Goal: Task Accomplishment & Management: Complete application form

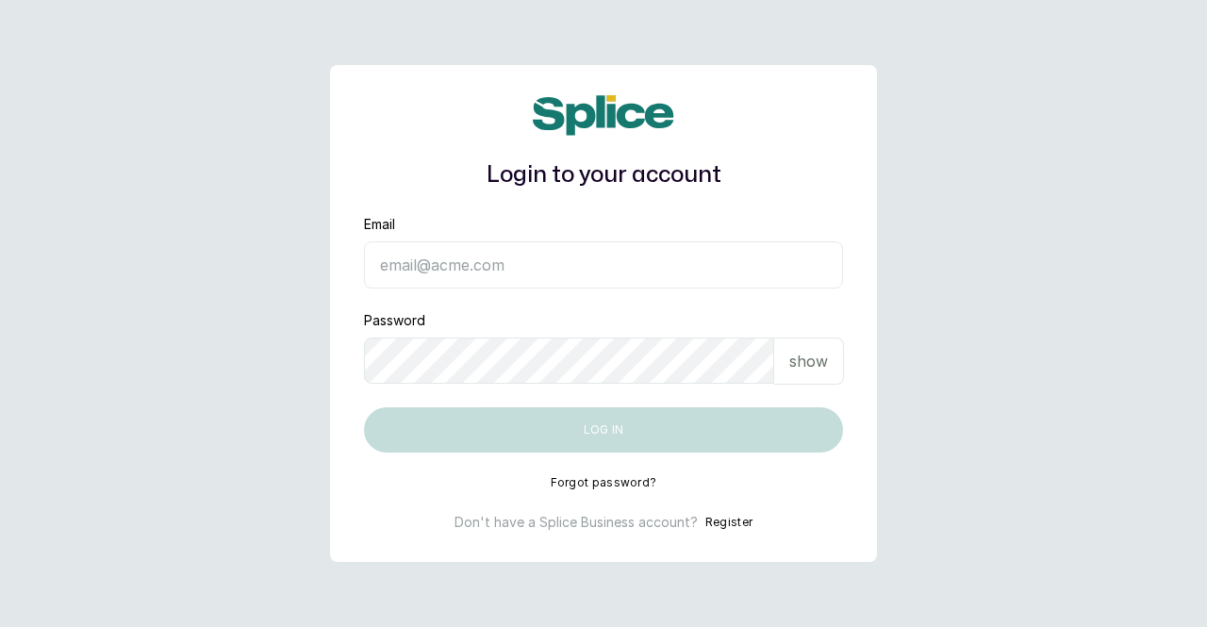
click at [632, 261] on input "Email" at bounding box center [603, 264] width 479 height 47
type input "[EMAIL_ADDRESS][DOMAIN_NAME]"
click at [426, 393] on form "Email [EMAIL_ADDRESS][DOMAIN_NAME] Password show Log in" at bounding box center [603, 334] width 479 height 238
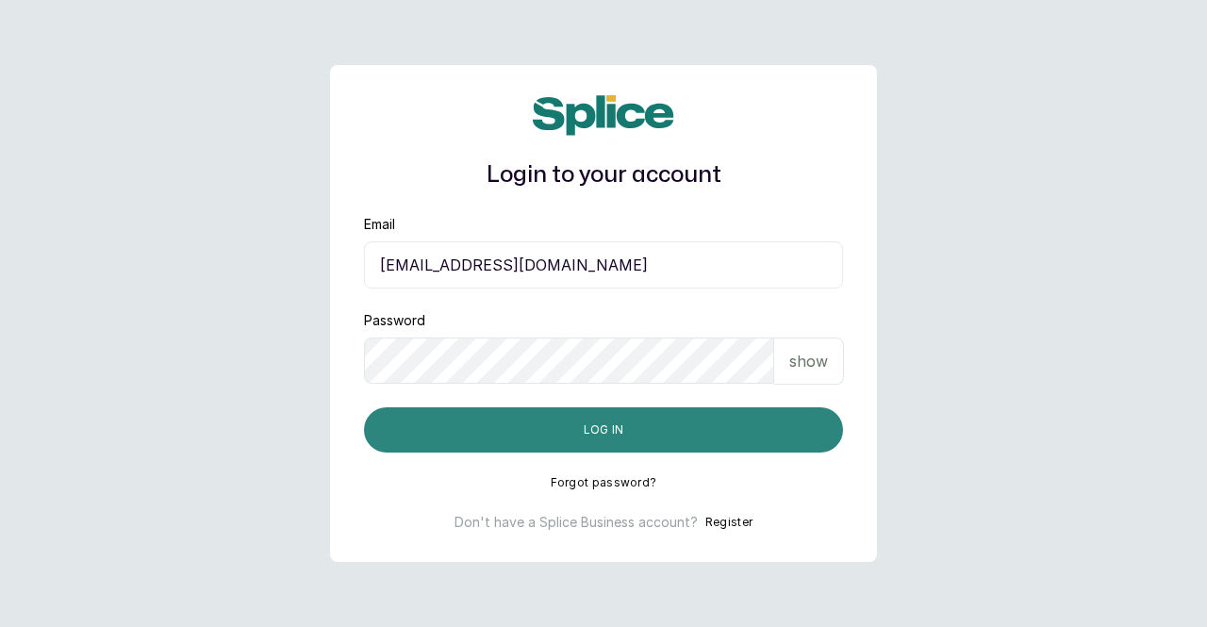
click at [579, 419] on button "Log in" at bounding box center [603, 429] width 479 height 45
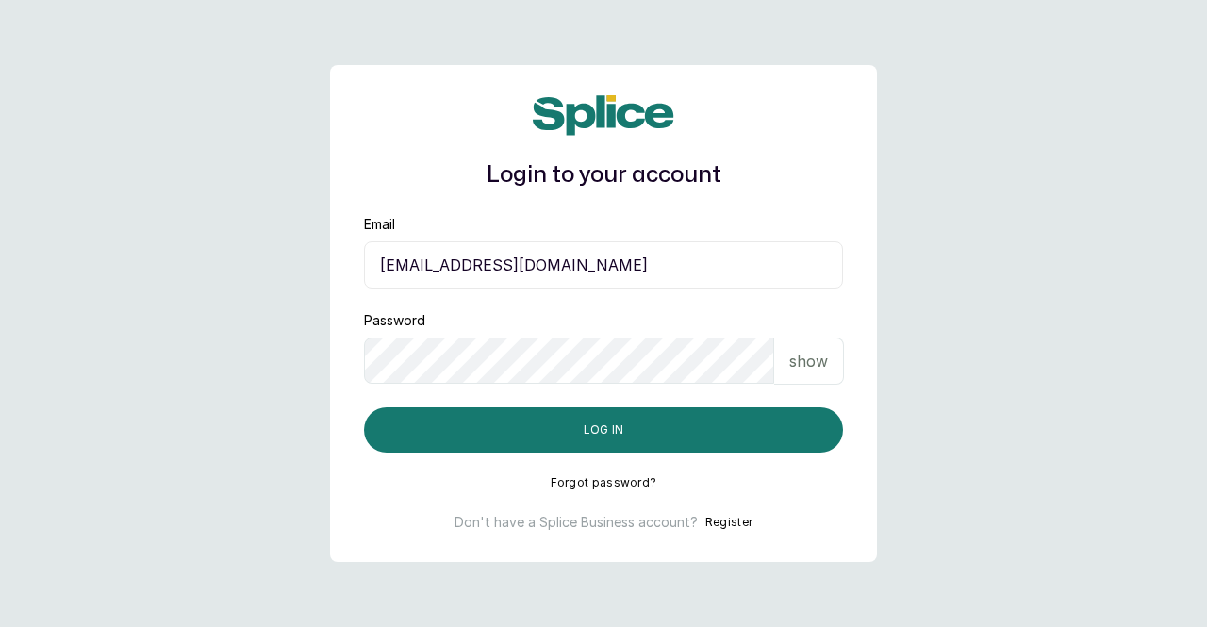
click at [707, 514] on button "Register" at bounding box center [728, 522] width 47 height 19
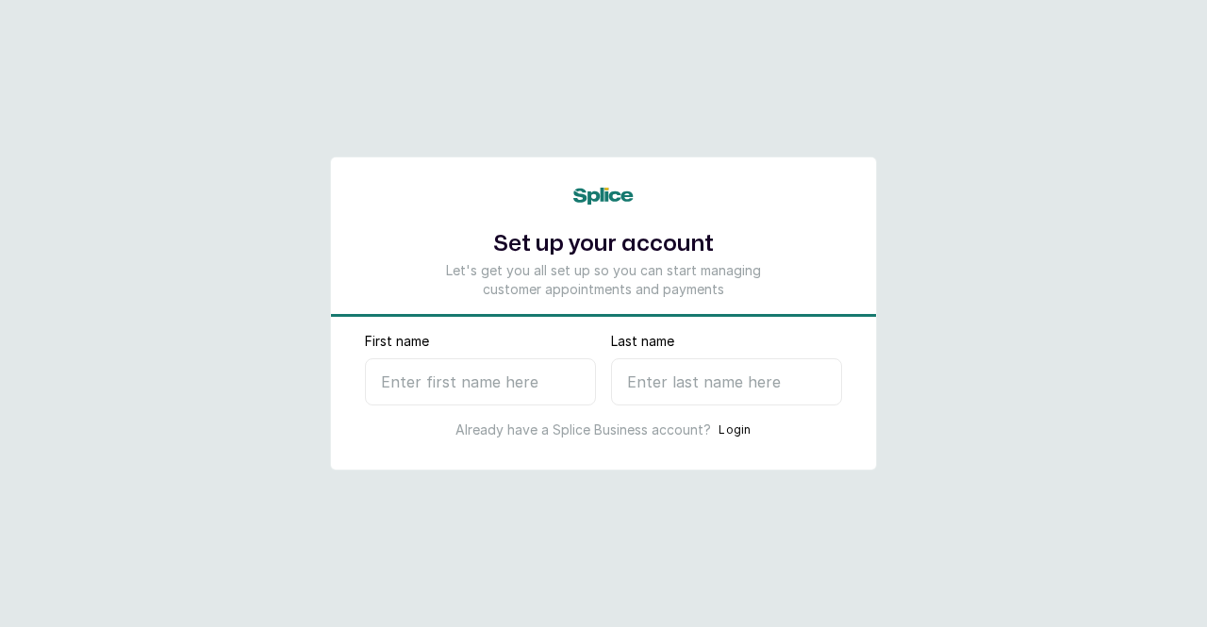
click at [498, 386] on input "First name" at bounding box center [480, 381] width 231 height 47
type input "precious"
click at [673, 395] on input "Last name" at bounding box center [726, 381] width 231 height 47
type input "F"
select select "NG"
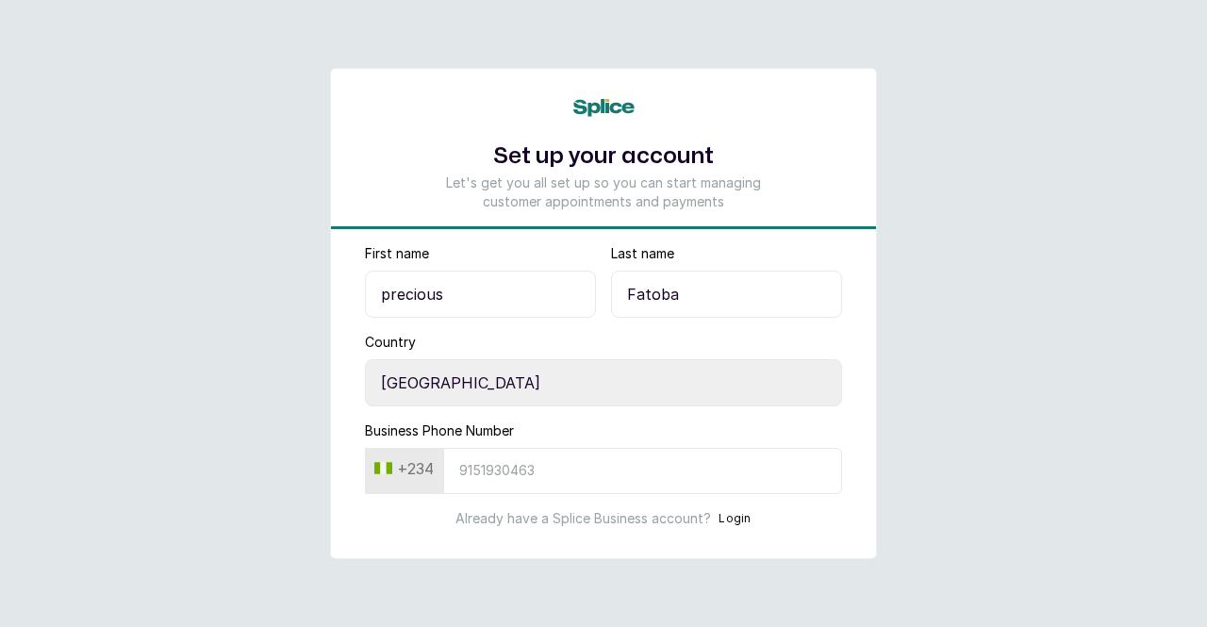
type input "Fatoba"
click at [719, 478] on input "Business Phone Number" at bounding box center [642, 471] width 399 height 46
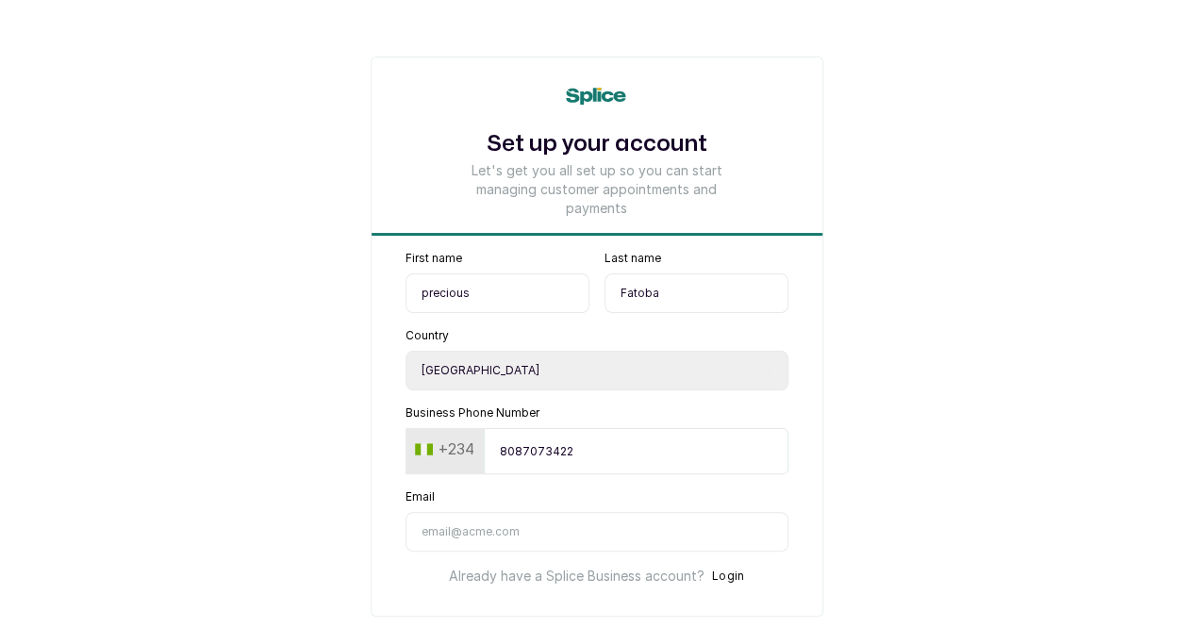
type input "8087073422"
click at [445, 552] on input "Email" at bounding box center [597, 532] width 383 height 40
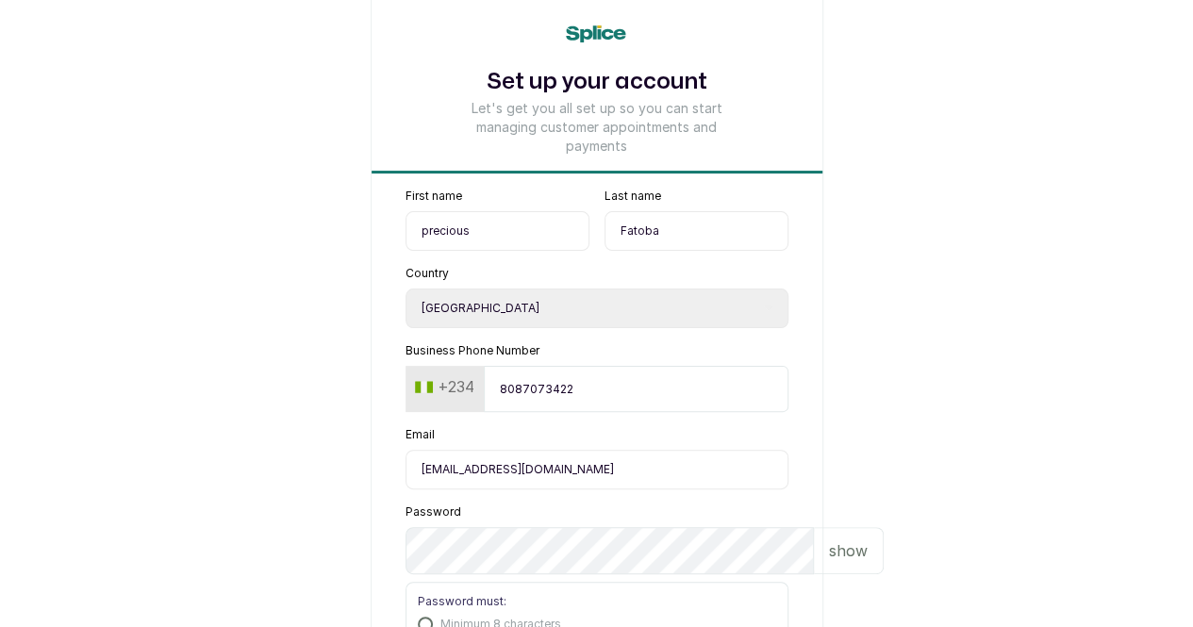
scroll to position [66, 0]
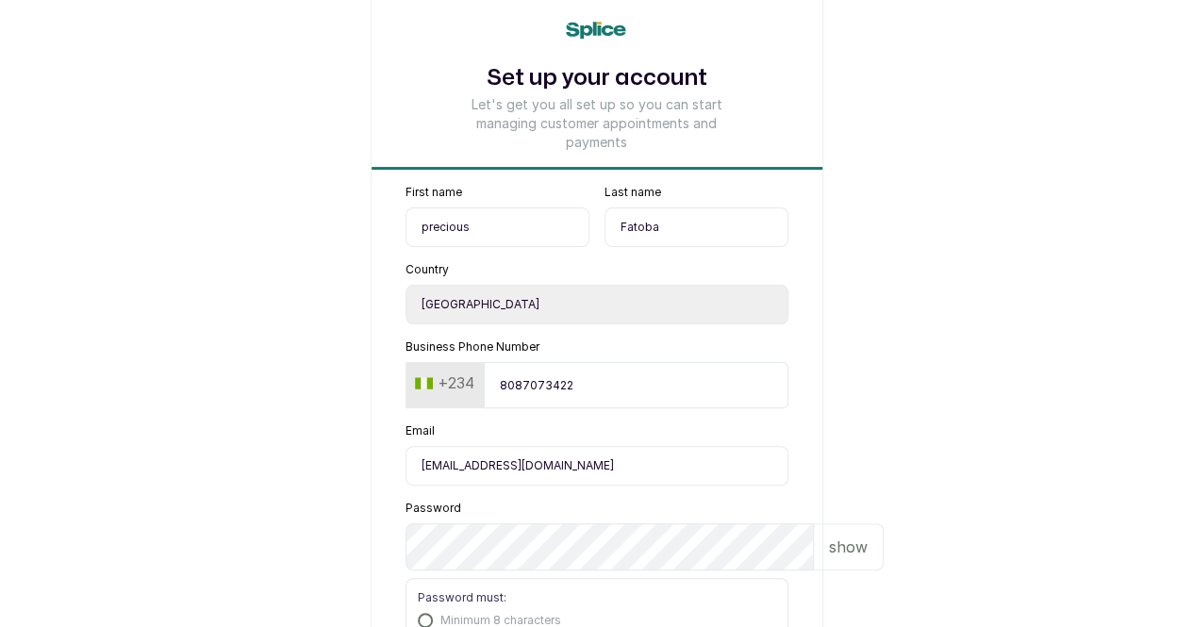
type input "[EMAIL_ADDRESS][DOMAIN_NAME]"
click at [406, 214] on input "precious" at bounding box center [498, 227] width 184 height 40
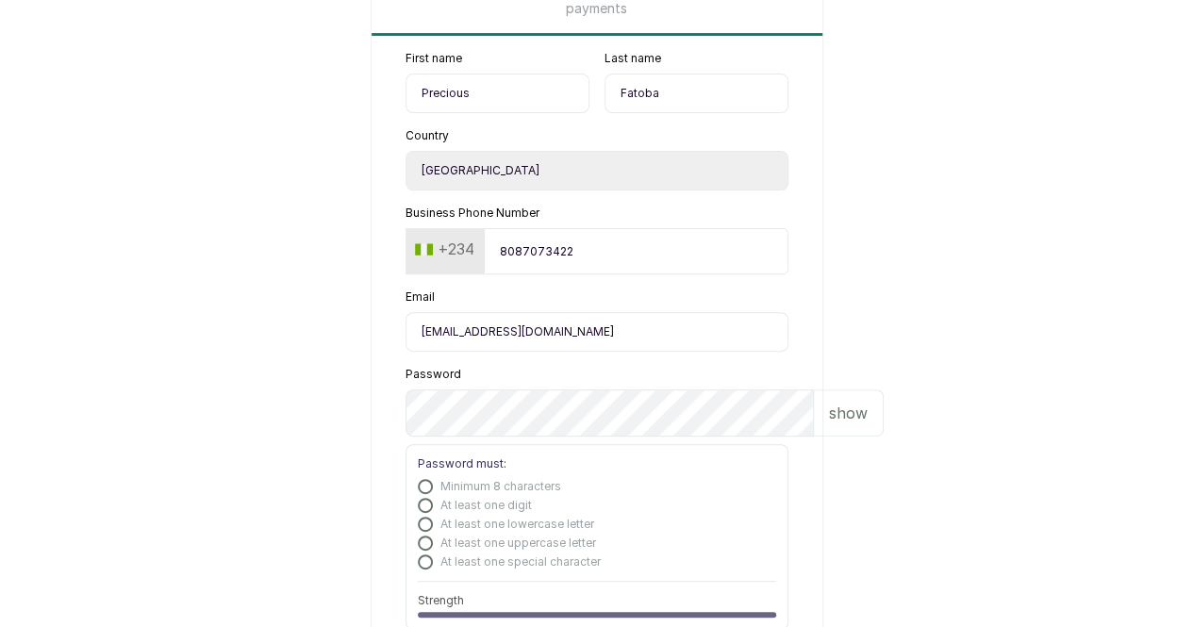
scroll to position [204, 0]
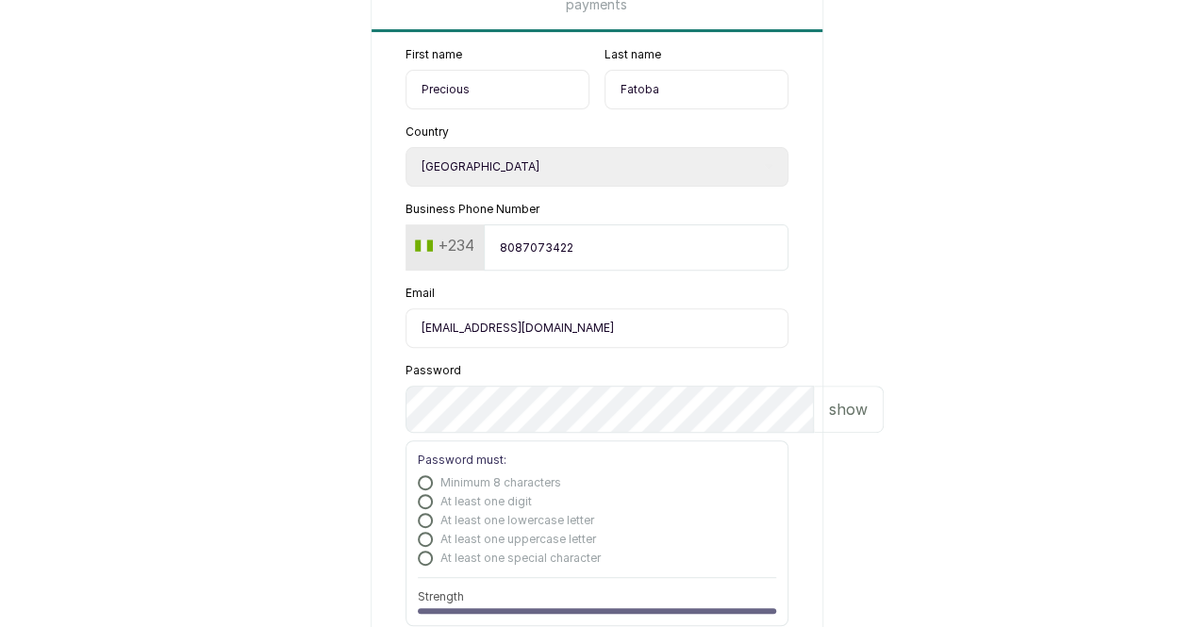
type input "Precious"
click at [560, 398] on div "Password show" at bounding box center [597, 398] width 383 height 70
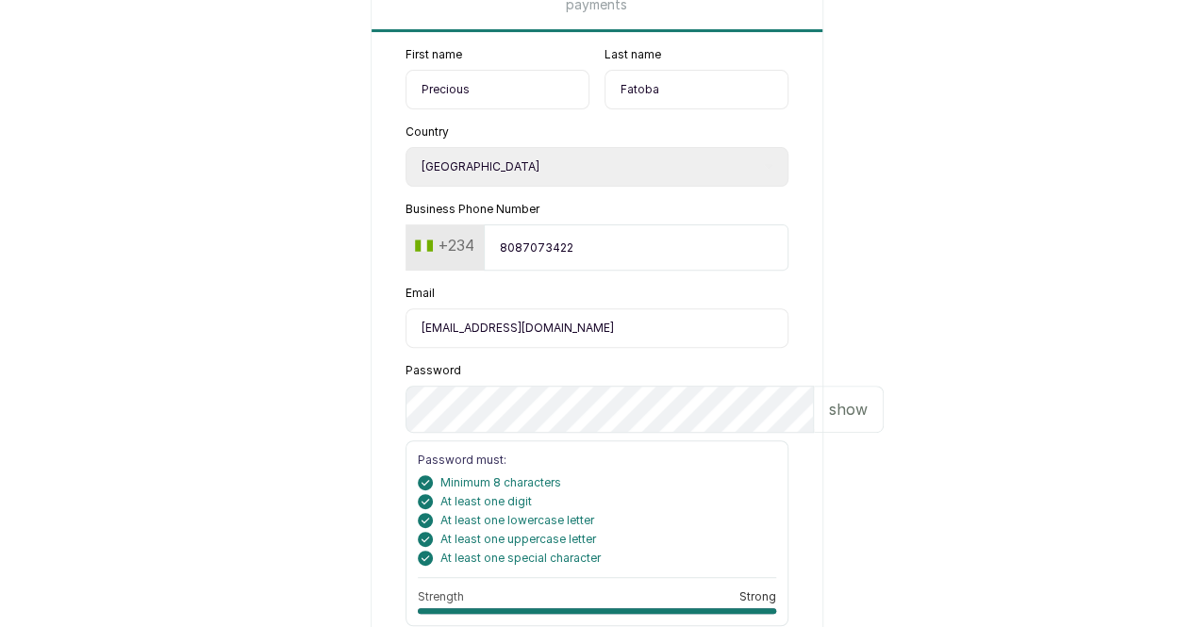
click at [829, 419] on p "show" at bounding box center [848, 409] width 39 height 23
click at [836, 419] on p "hide" at bounding box center [850, 409] width 29 height 23
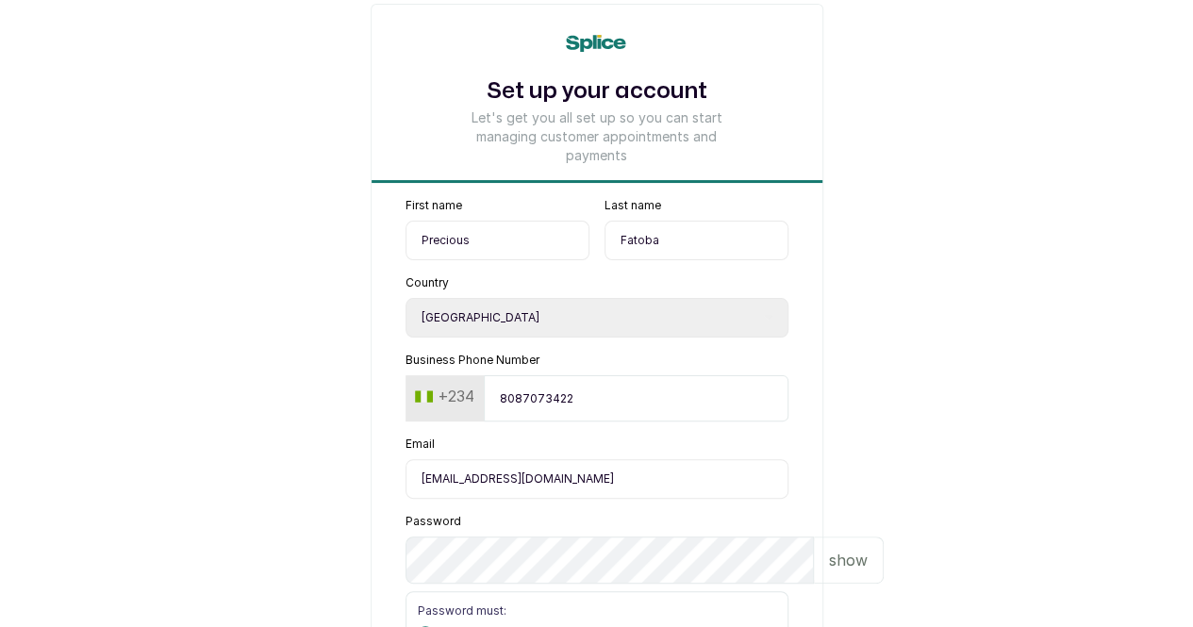
scroll to position [0, 0]
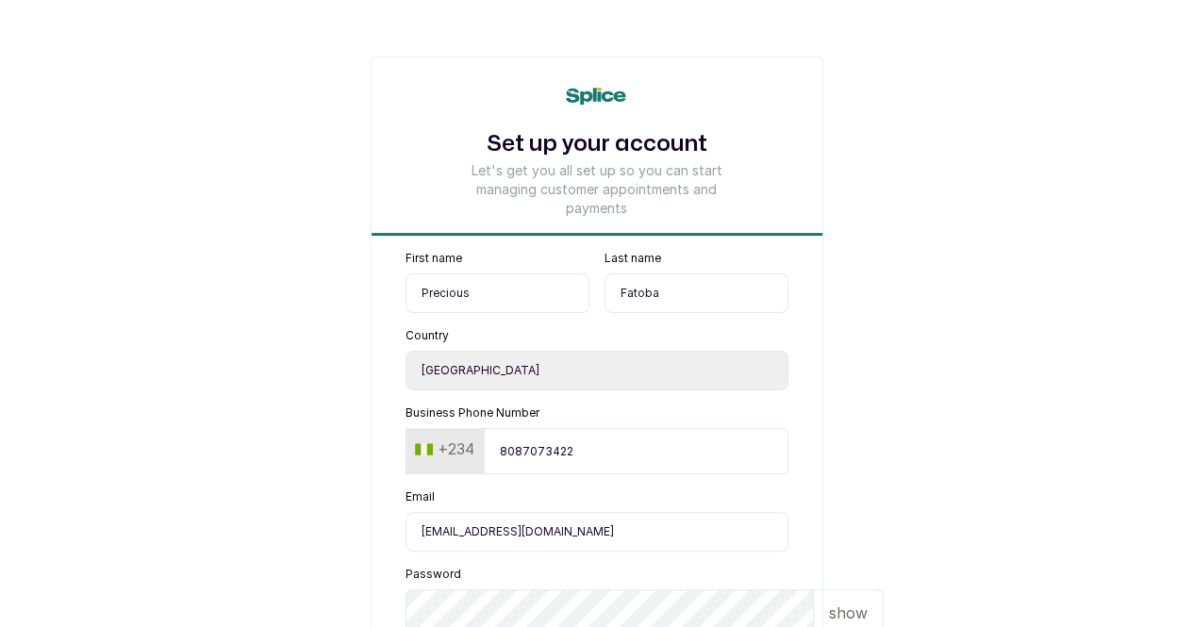
click at [760, 273] on input "Fatoba" at bounding box center [696, 293] width 184 height 40
type input "F"
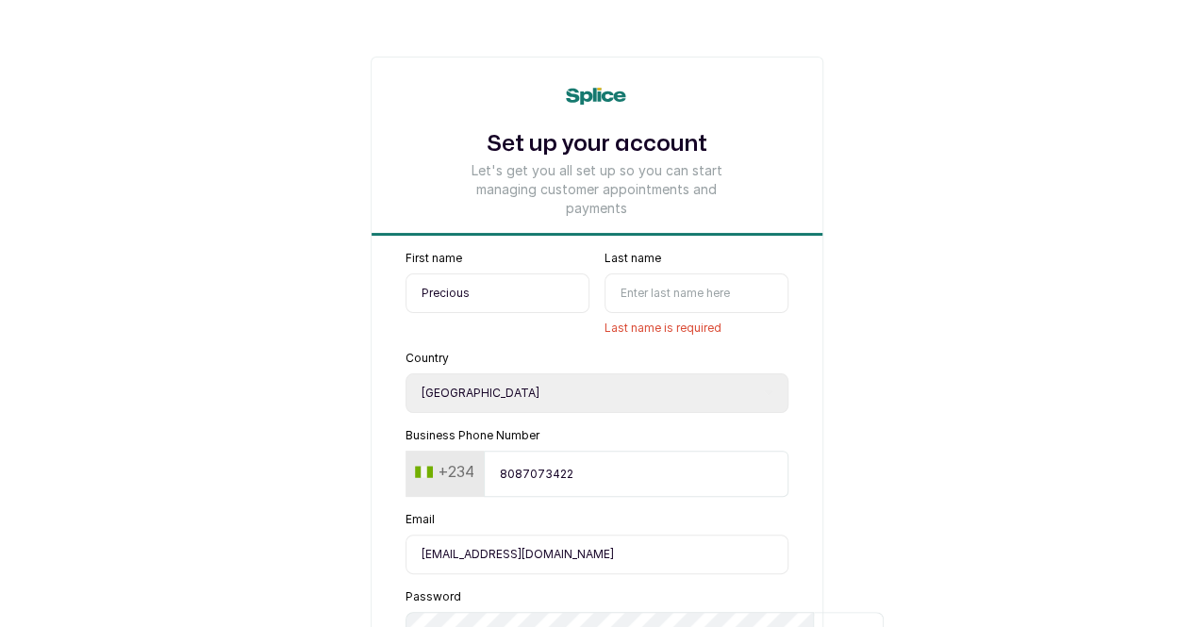
click at [490, 297] on input "Precious" at bounding box center [498, 293] width 184 height 40
type input "P"
click at [493, 391] on select "Select country [GEOGRAPHIC_DATA] [GEOGRAPHIC_DATA]" at bounding box center [597, 393] width 383 height 40
click at [640, 552] on input "[EMAIL_ADDRESS][DOMAIN_NAME]" at bounding box center [597, 555] width 383 height 40
click at [736, 574] on input "[EMAIL_ADDRESS][DOMAIN_NAME]" at bounding box center [597, 555] width 383 height 40
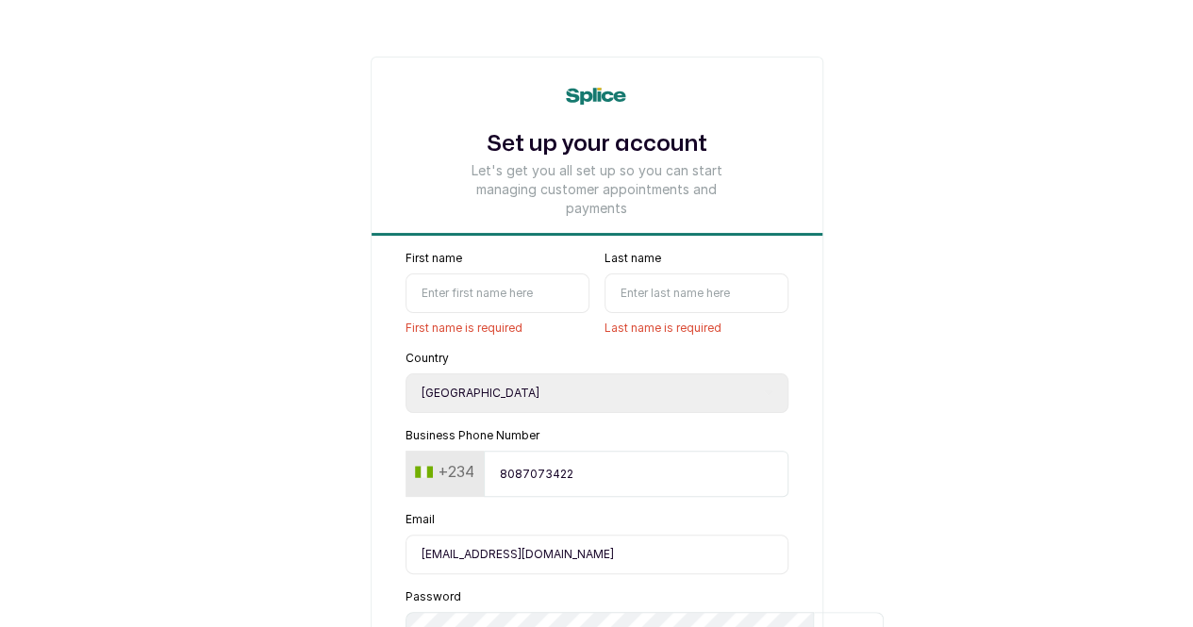
click at [802, 594] on form "First name First name is required Last name Last name is required Country Selec…" at bounding box center [597, 607] width 451 height 713
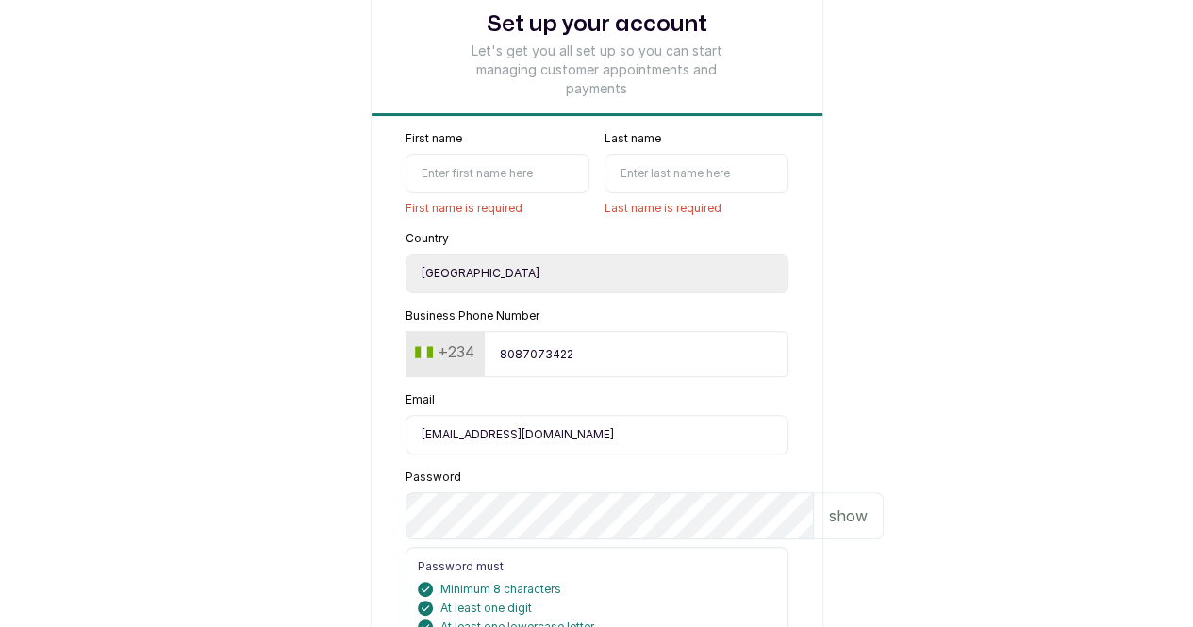
scroll to position [157, 0]
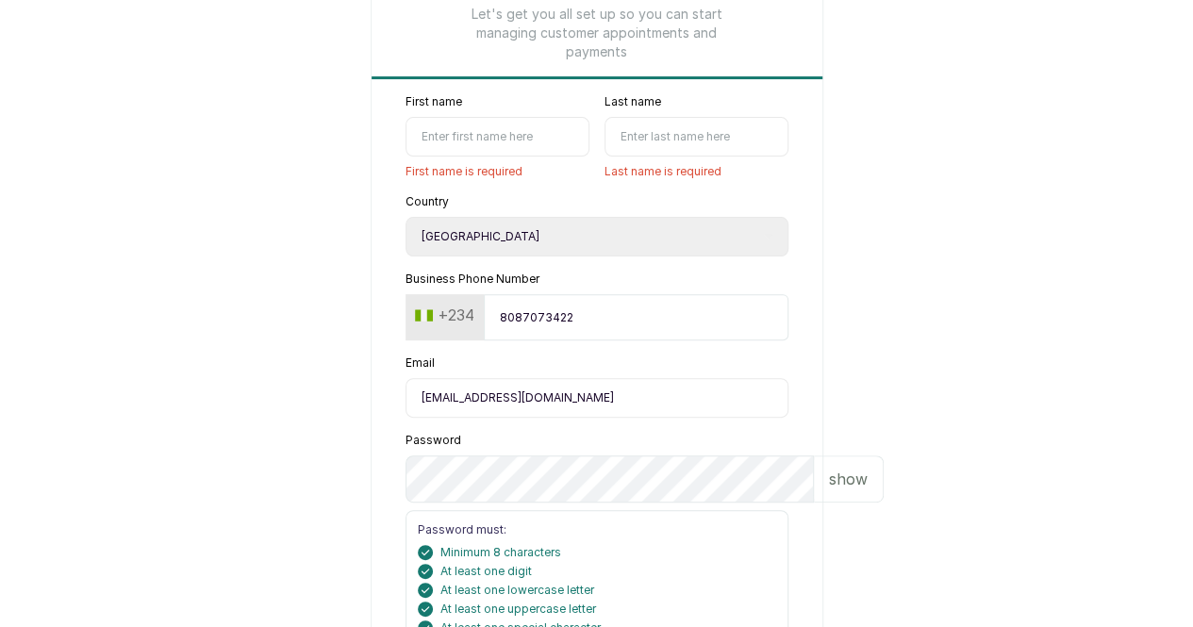
click at [579, 323] on input "8087073422" at bounding box center [636, 317] width 305 height 46
type input "8"
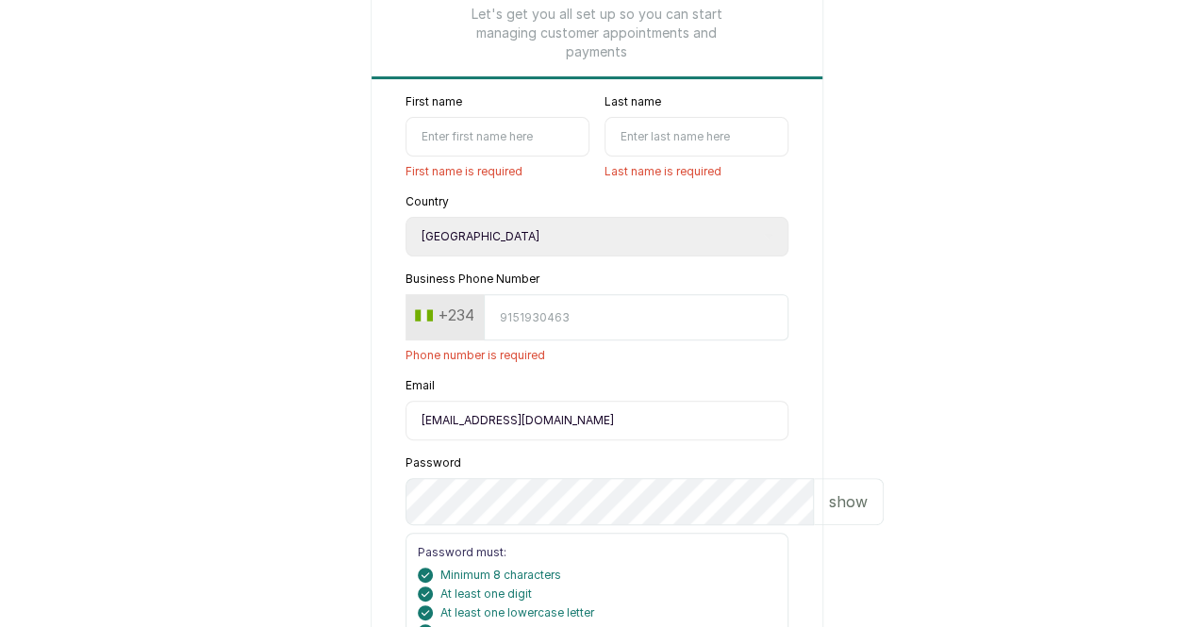
click at [566, 423] on input "[EMAIL_ADDRESS][DOMAIN_NAME]" at bounding box center [597, 421] width 383 height 40
type input "p"
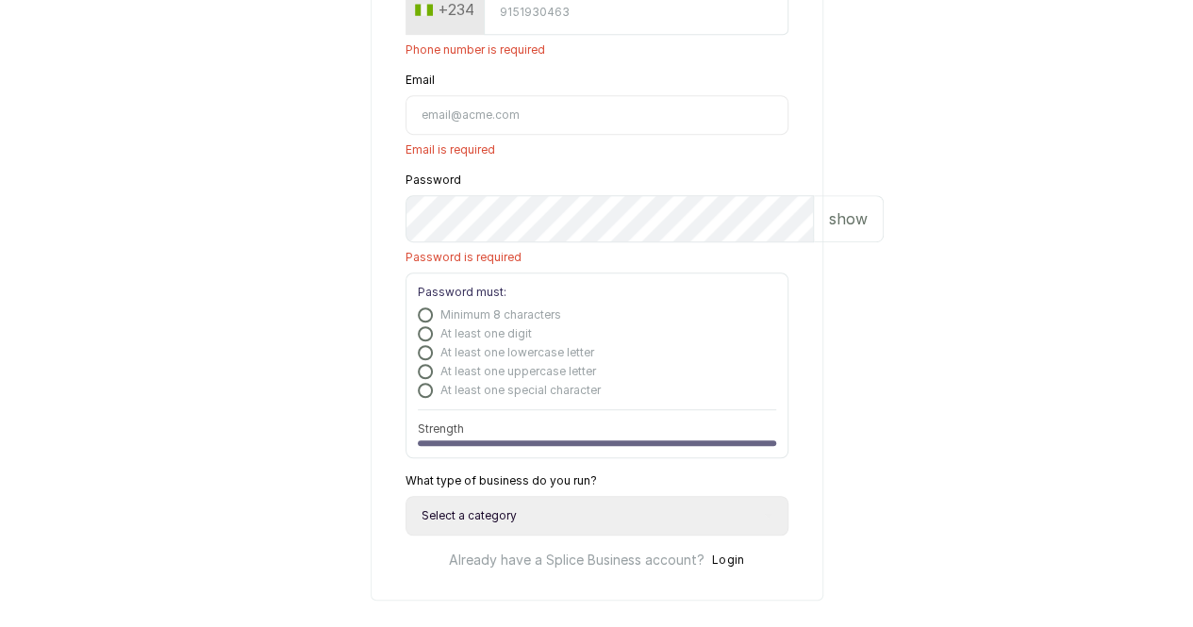
scroll to position [469, 0]
